Goal: Check status: Check status

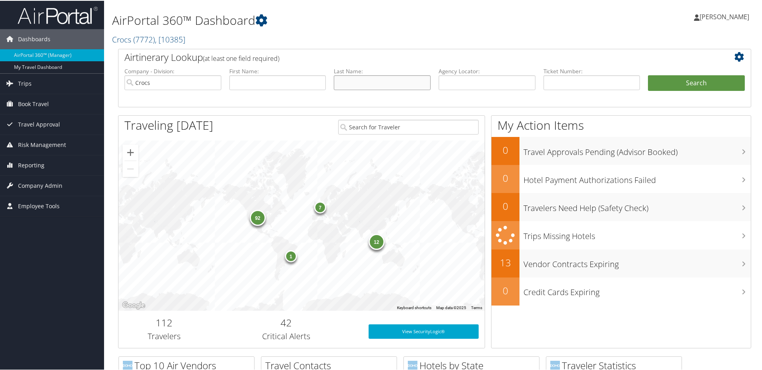
click at [372, 85] on input "text" at bounding box center [382, 81] width 97 height 15
type input "[PERSON_NAME]"
click at [648, 74] on button "Search" at bounding box center [696, 82] width 97 height 16
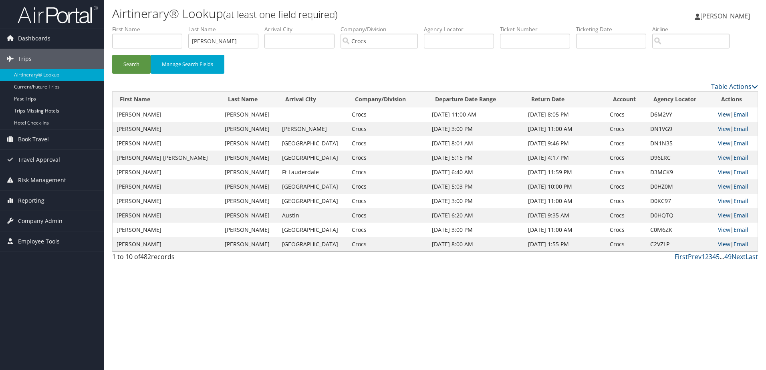
click at [718, 113] on link "View" at bounding box center [724, 115] width 12 height 8
click at [718, 131] on link "View" at bounding box center [724, 129] width 12 height 8
click at [718, 143] on link "View" at bounding box center [724, 143] width 12 height 8
drag, startPoint x: 35, startPoint y: 197, endPoint x: 45, endPoint y: 199, distance: 9.8
click at [35, 197] on span "Reporting" at bounding box center [31, 201] width 26 height 20
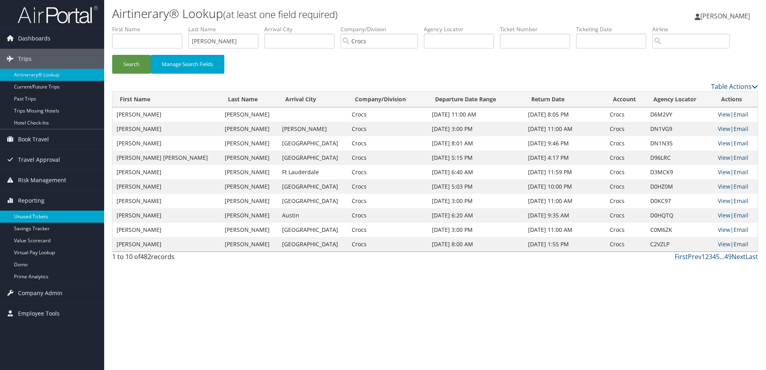
click at [38, 211] on link "Unused Tickets" at bounding box center [52, 217] width 104 height 12
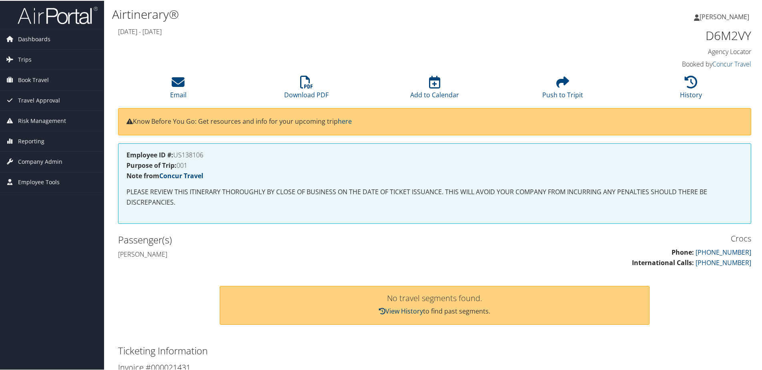
click at [404, 314] on link "View History" at bounding box center [401, 310] width 44 height 9
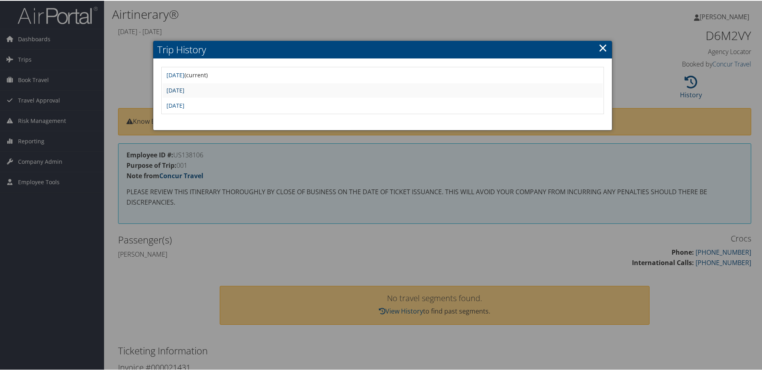
click at [185, 90] on link "Mon Aug 25 10:06:29 MDT 2025" at bounding box center [176, 90] width 18 height 8
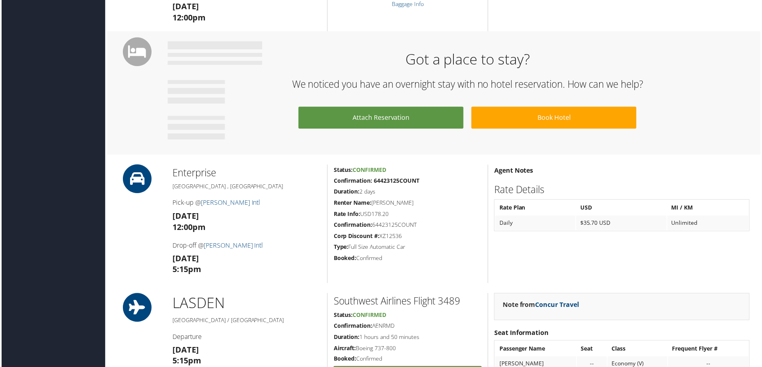
scroll to position [320, 0]
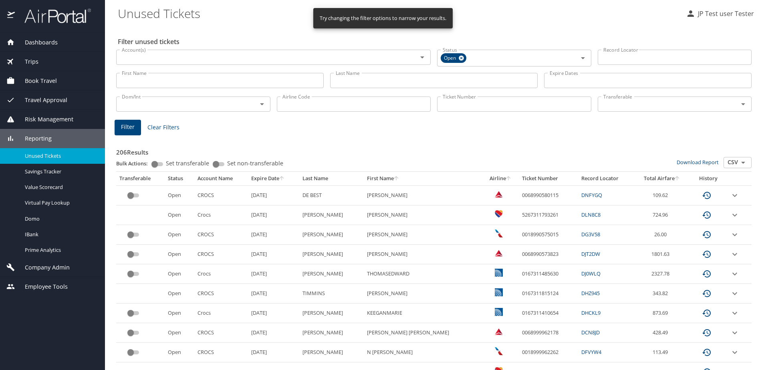
click at [354, 81] on input "Last Name" at bounding box center [433, 80] width 207 height 15
type input "reynolds"
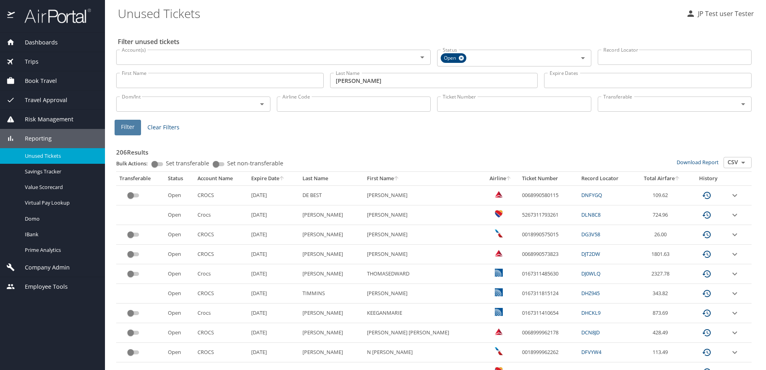
click at [128, 125] on span "Filter" at bounding box center [128, 127] width 14 height 10
